Goal: Task Accomplishment & Management: Manage account settings

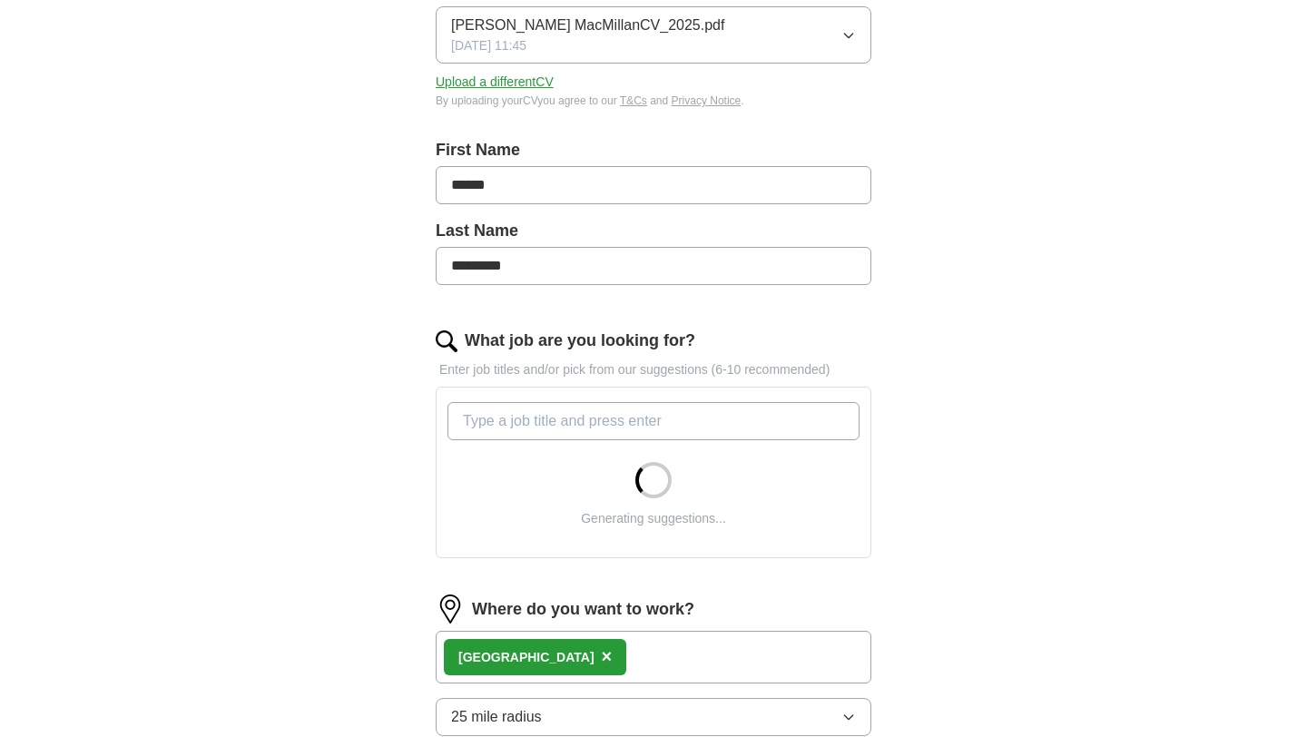
scroll to position [297, 0]
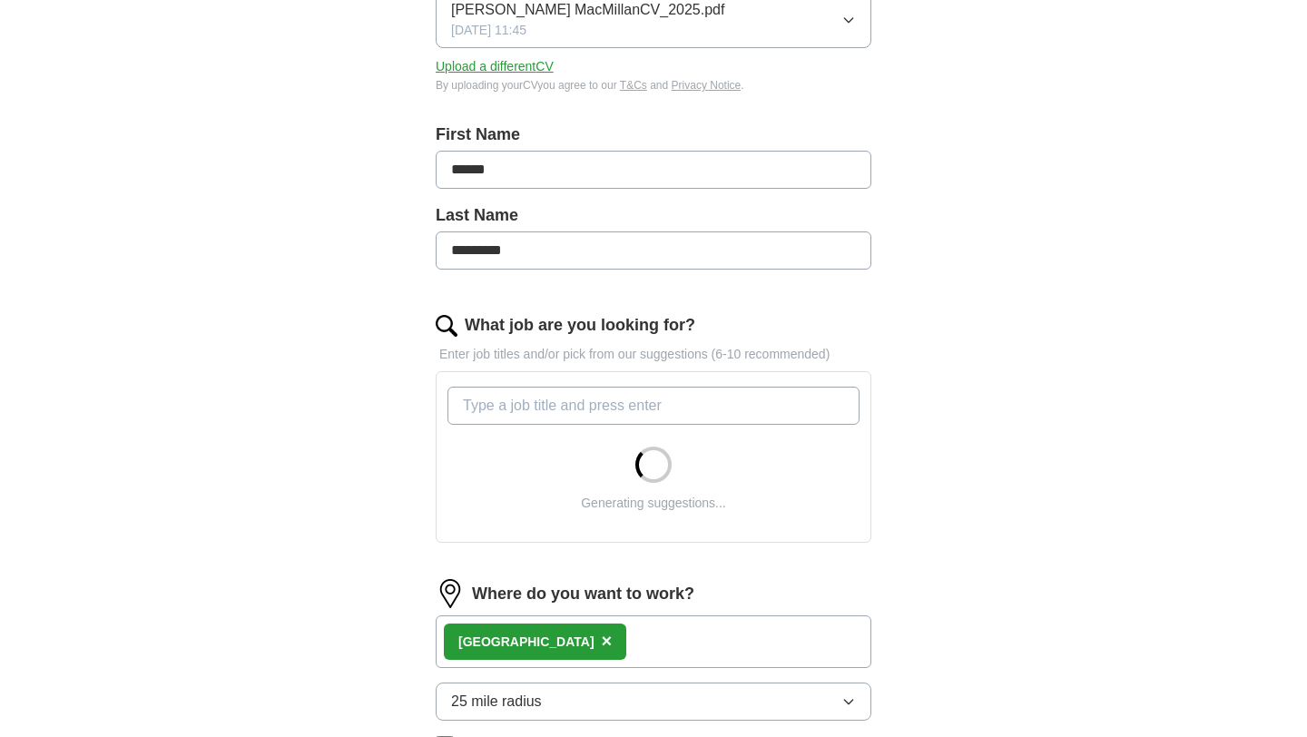
click at [554, 406] on input "What job are you looking for?" at bounding box center [654, 406] width 412 height 38
type input "content manager"
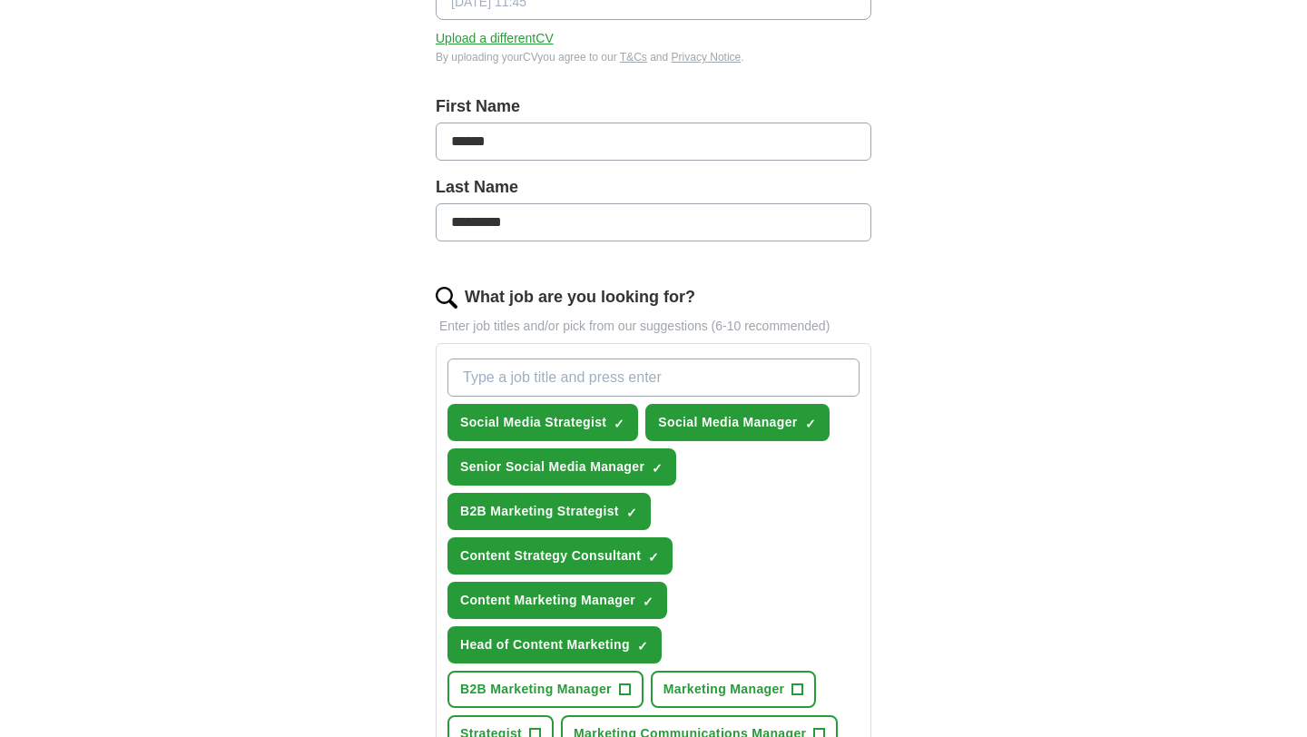
scroll to position [320, 0]
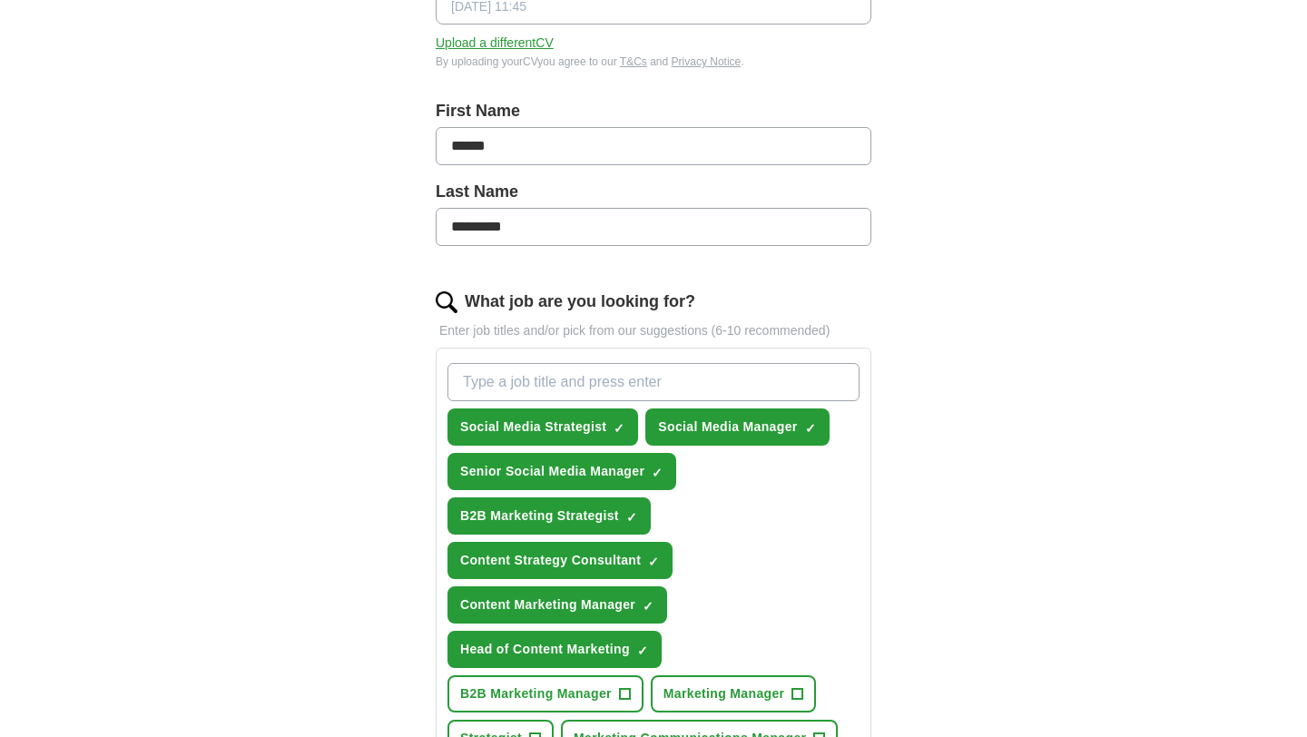
click at [529, 378] on input "What job are you looking for?" at bounding box center [654, 382] width 412 height 38
type input "content consultant"
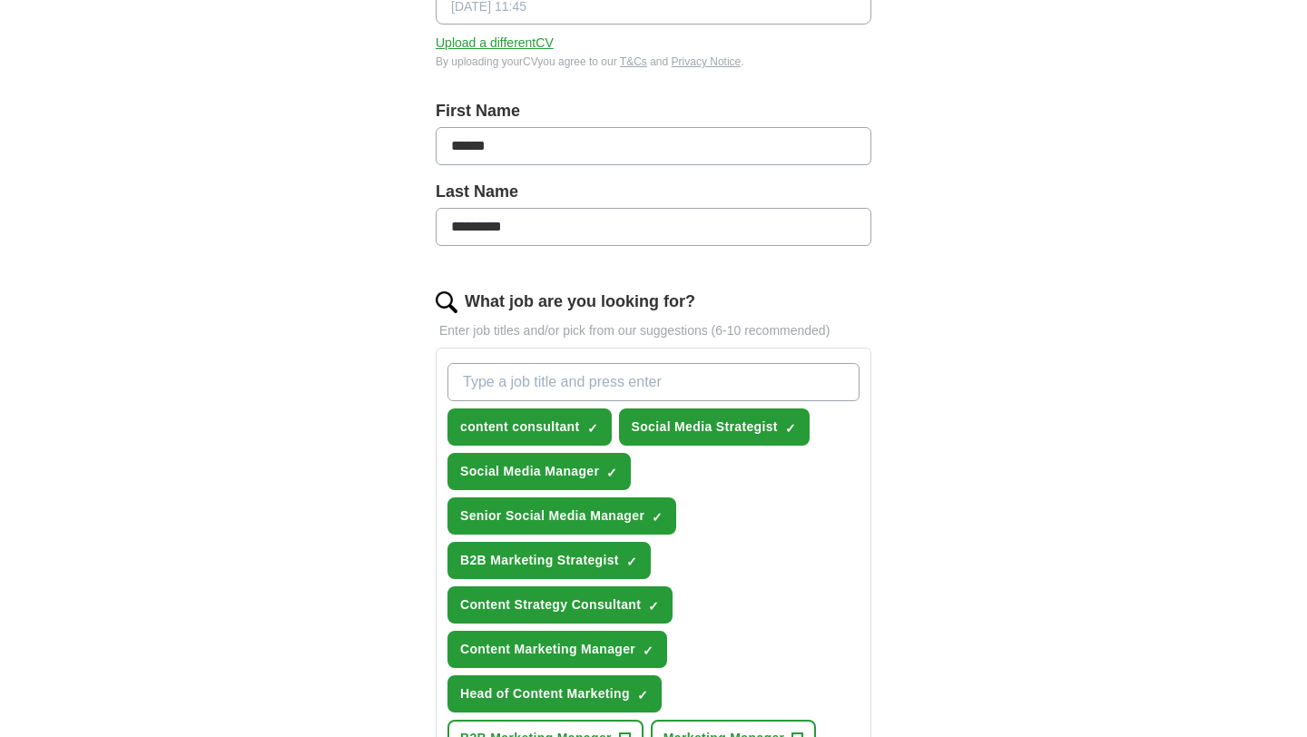
click at [536, 377] on input "What job are you looking for?" at bounding box center [654, 382] width 412 height 38
type input "head of content"
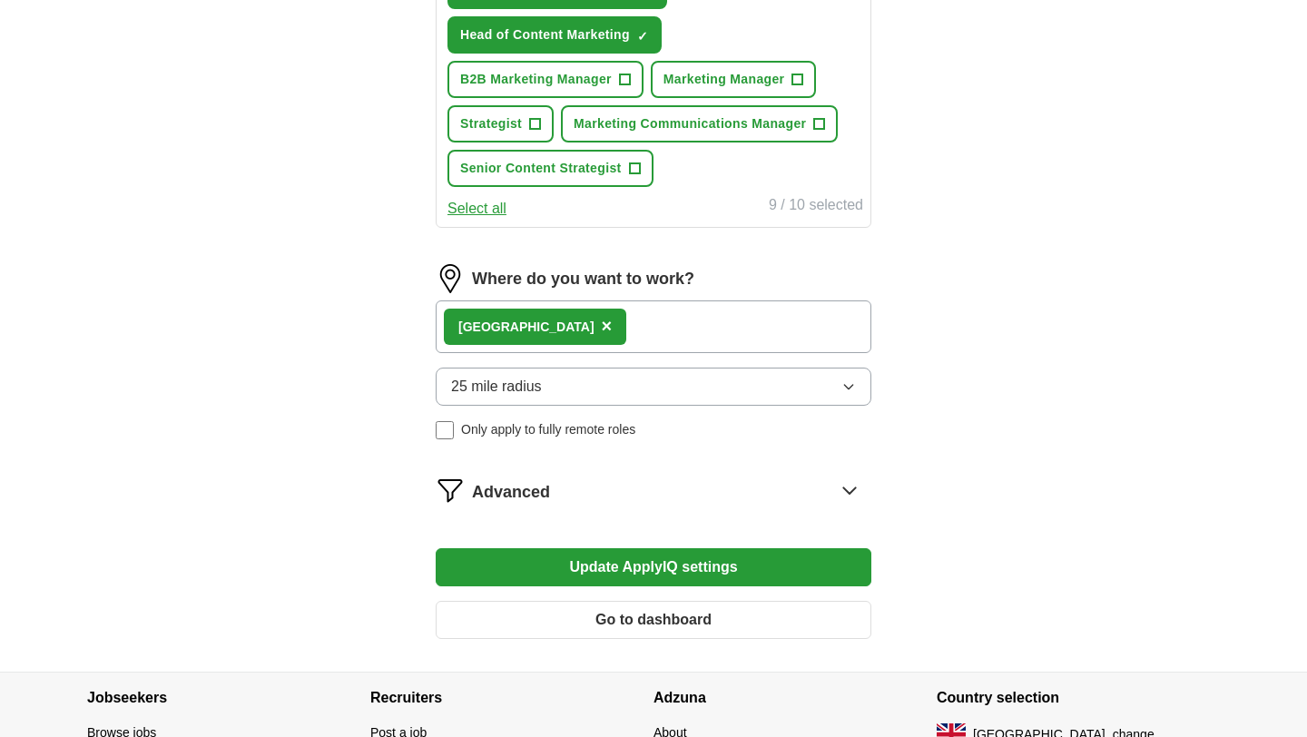
scroll to position [994, 0]
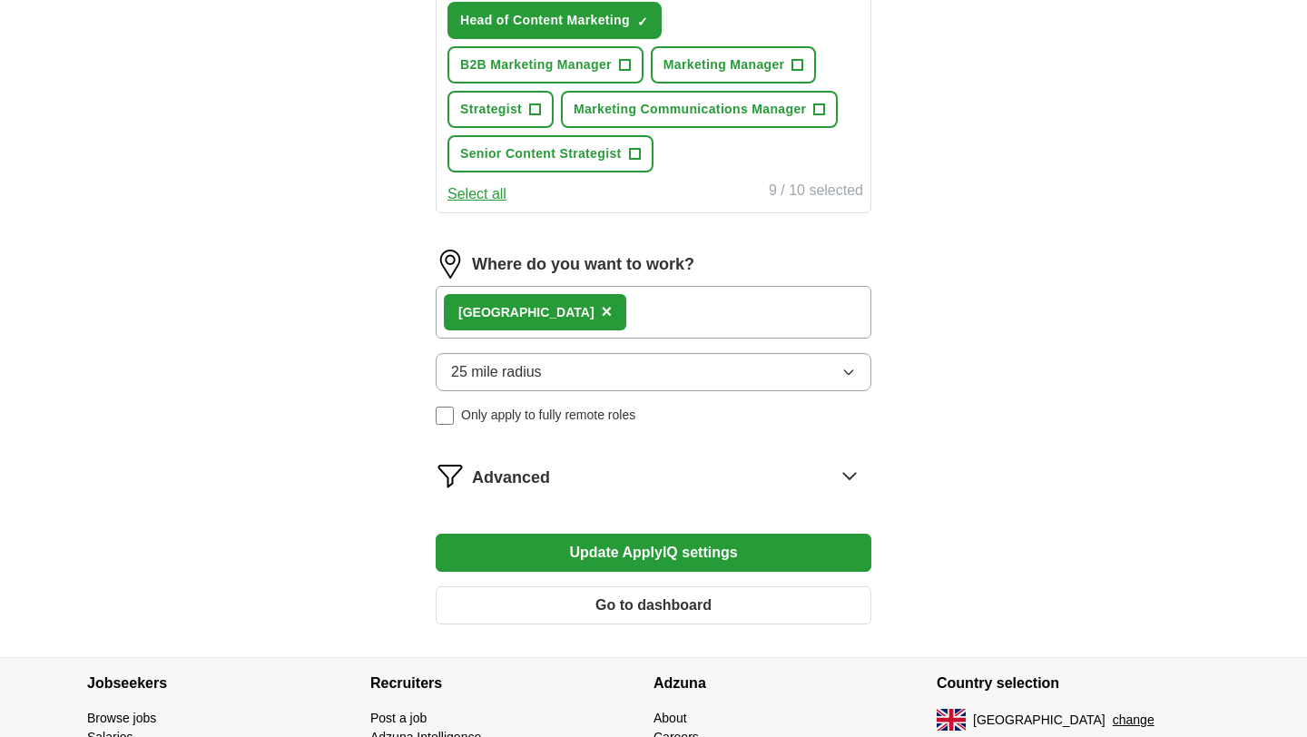
click at [584, 553] on button "Update ApplyIQ settings" at bounding box center [654, 553] width 436 height 38
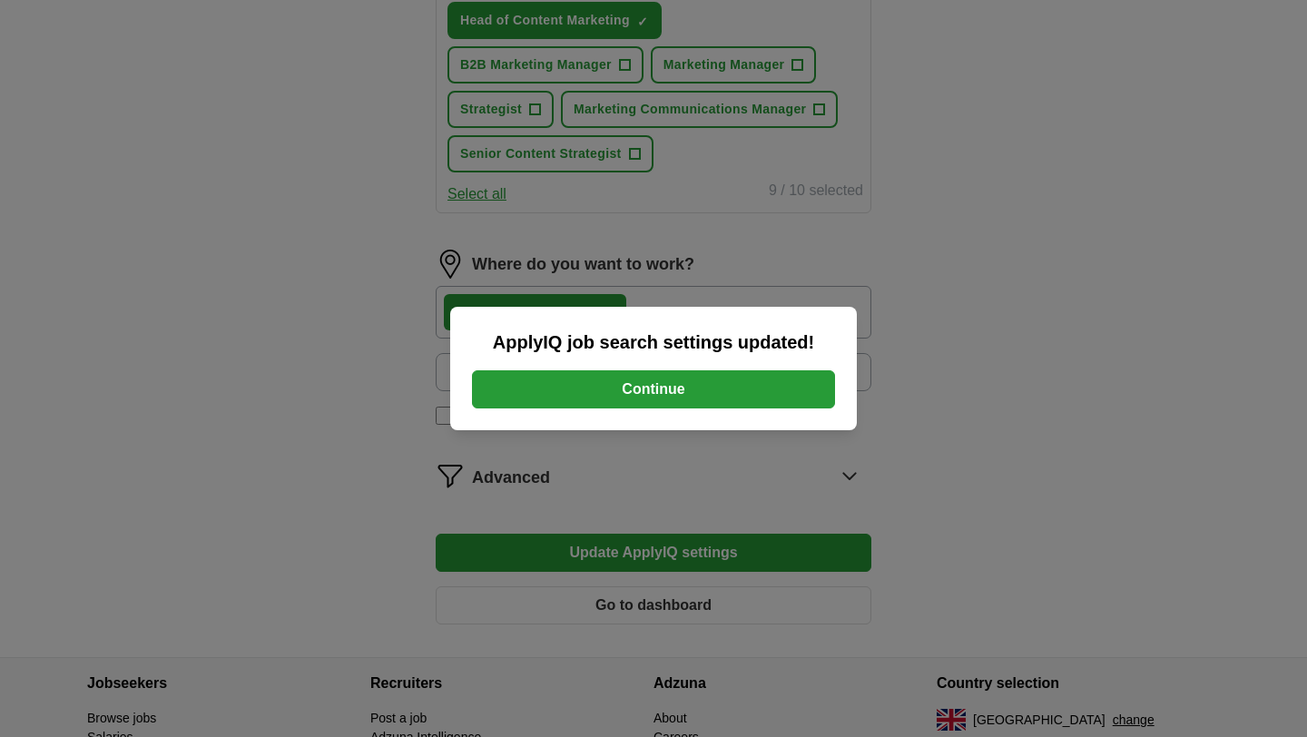
click at [629, 398] on button "Continue" at bounding box center [653, 389] width 363 height 38
